Goal: Transaction & Acquisition: Purchase product/service

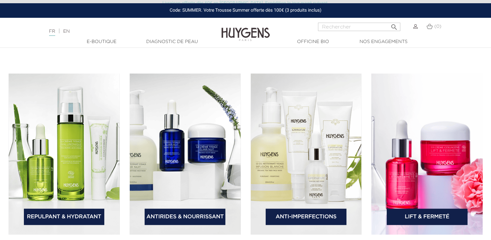
scroll to position [921, 0]
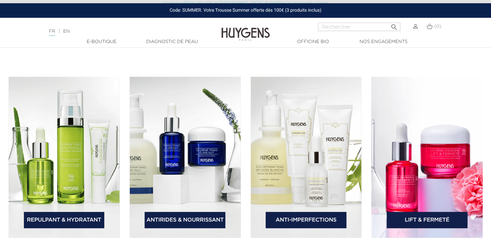
click at [417, 219] on link "Lift & Fermeté" at bounding box center [427, 219] width 81 height 16
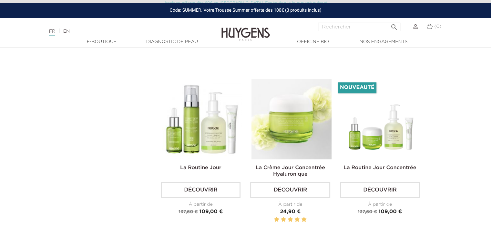
scroll to position [1137, 0]
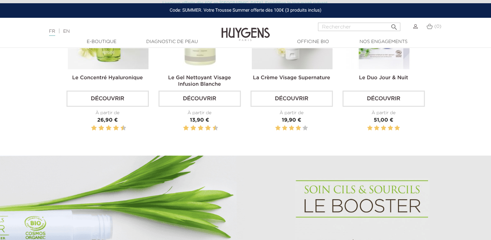
scroll to position [224, 0]
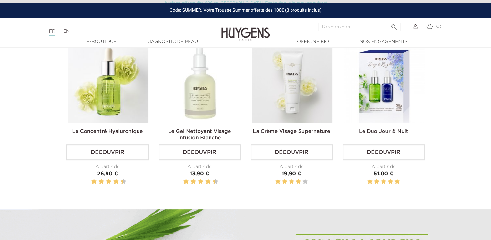
click at [388, 84] on img at bounding box center [384, 82] width 81 height 81
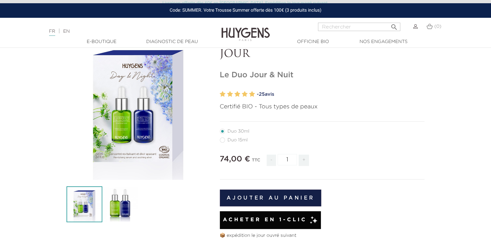
scroll to position [32, 0]
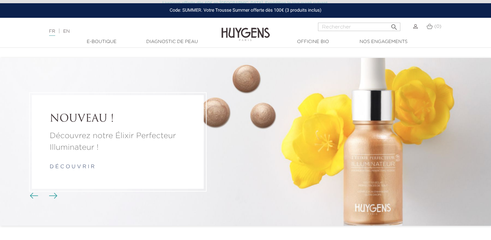
scroll to position [224, 0]
